Goal: Transaction & Acquisition: Purchase product/service

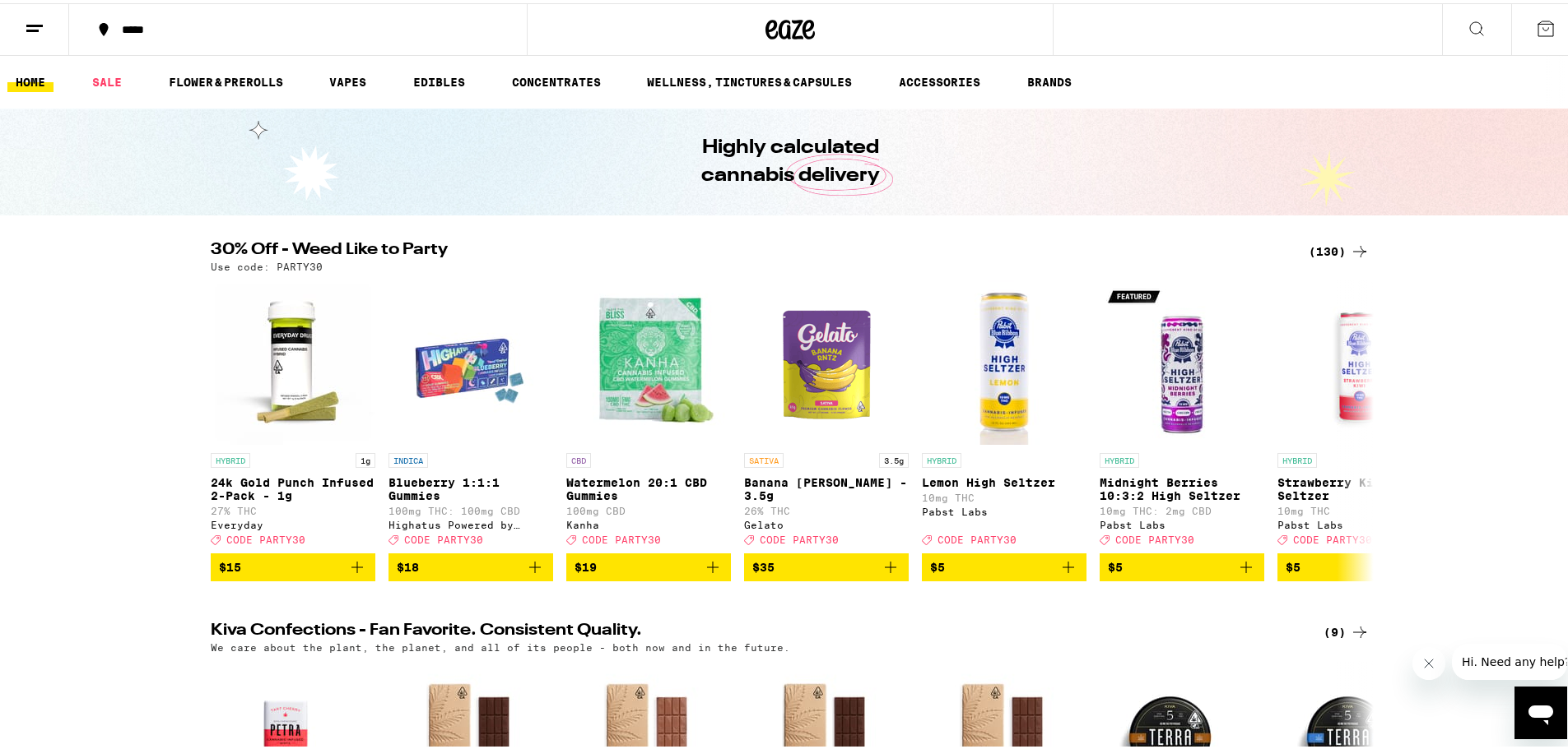
click at [1350, 247] on icon at bounding box center [1360, 248] width 20 height 20
